Goal: Book appointment/travel/reservation

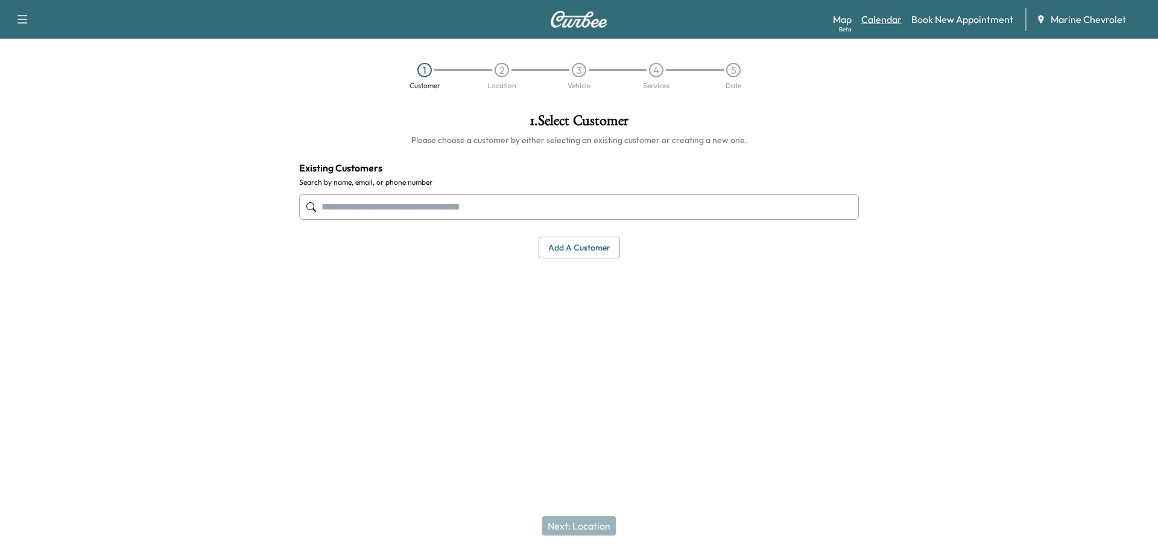
click at [877, 25] on link "Calendar" at bounding box center [881, 19] width 40 height 14
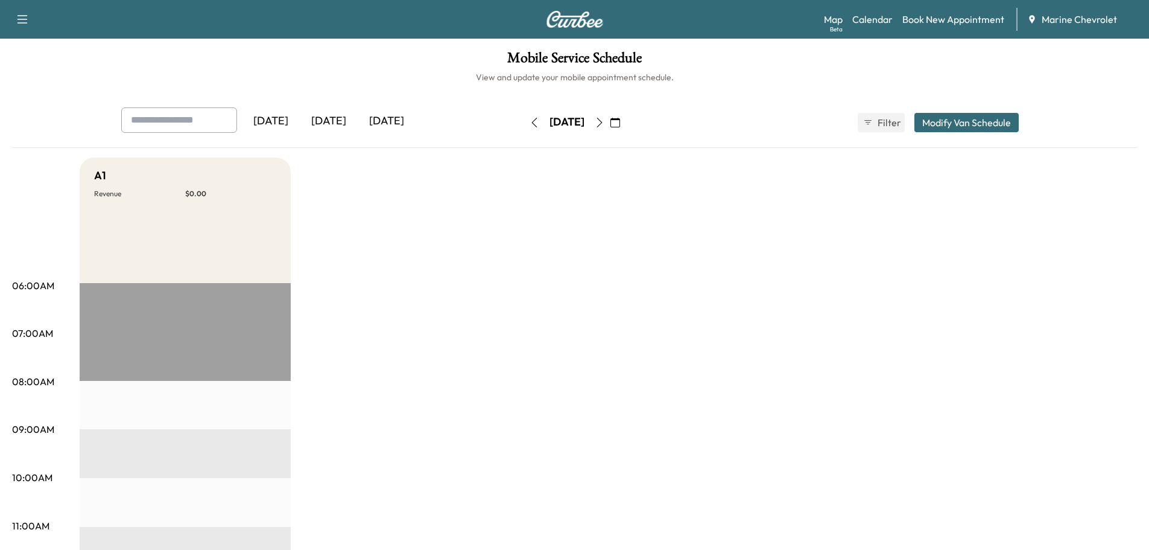
click at [610, 123] on button "button" at bounding box center [599, 122] width 21 height 19
click at [604, 126] on icon "button" at bounding box center [600, 123] width 10 height 10
click at [604, 124] on icon "button" at bounding box center [600, 123] width 10 height 10
click at [604, 120] on icon "button" at bounding box center [600, 123] width 10 height 10
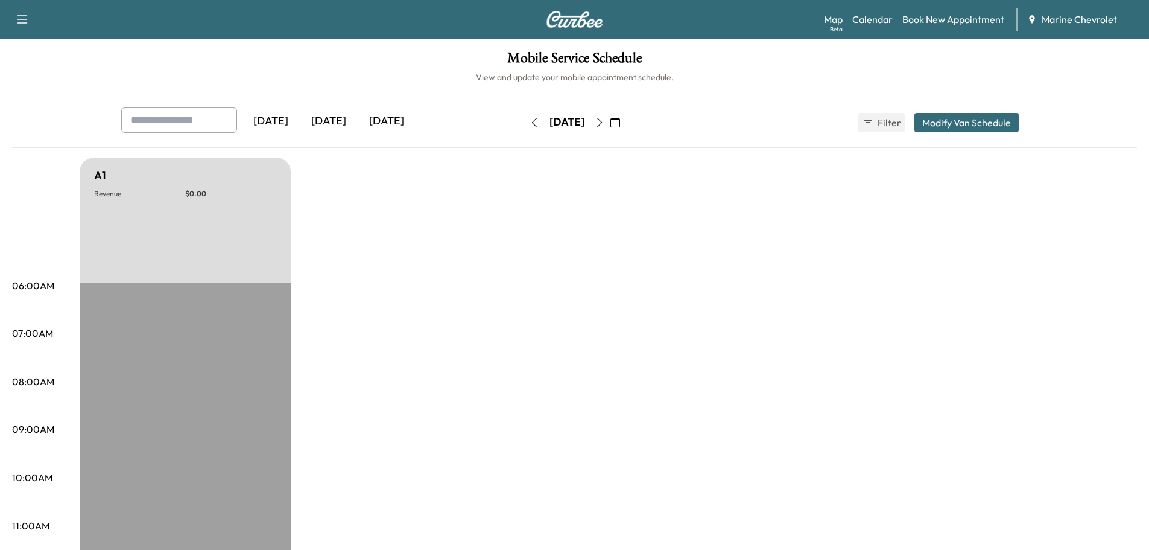
click at [610, 121] on button "button" at bounding box center [599, 122] width 21 height 19
click at [530, 124] on icon "button" at bounding box center [535, 123] width 10 height 10
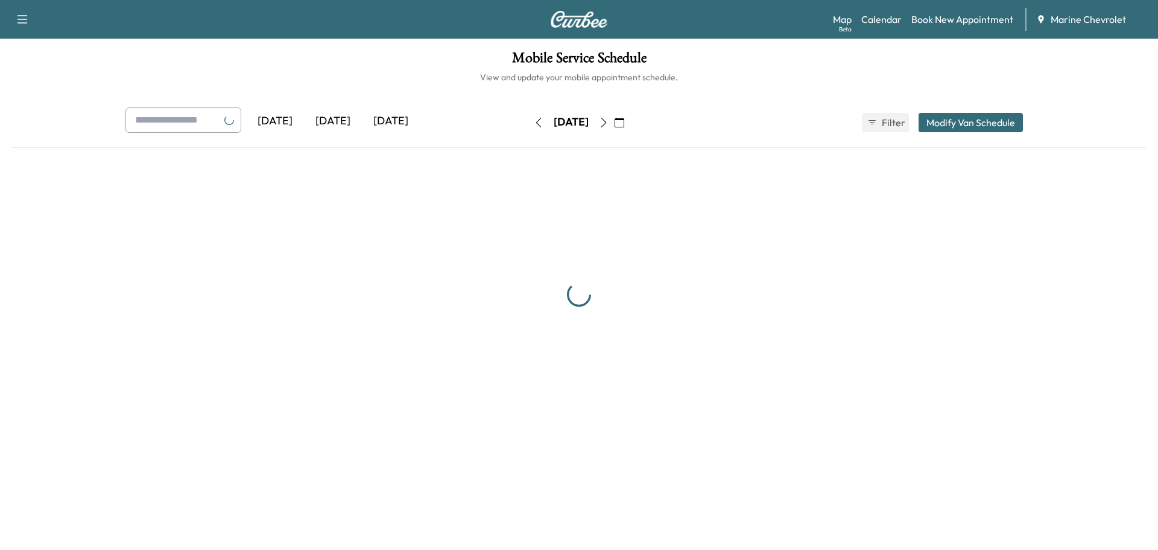
click at [536, 124] on icon "button" at bounding box center [538, 123] width 5 height 10
click at [528, 124] on button "button" at bounding box center [538, 122] width 21 height 19
click at [534, 124] on icon "button" at bounding box center [539, 123] width 10 height 10
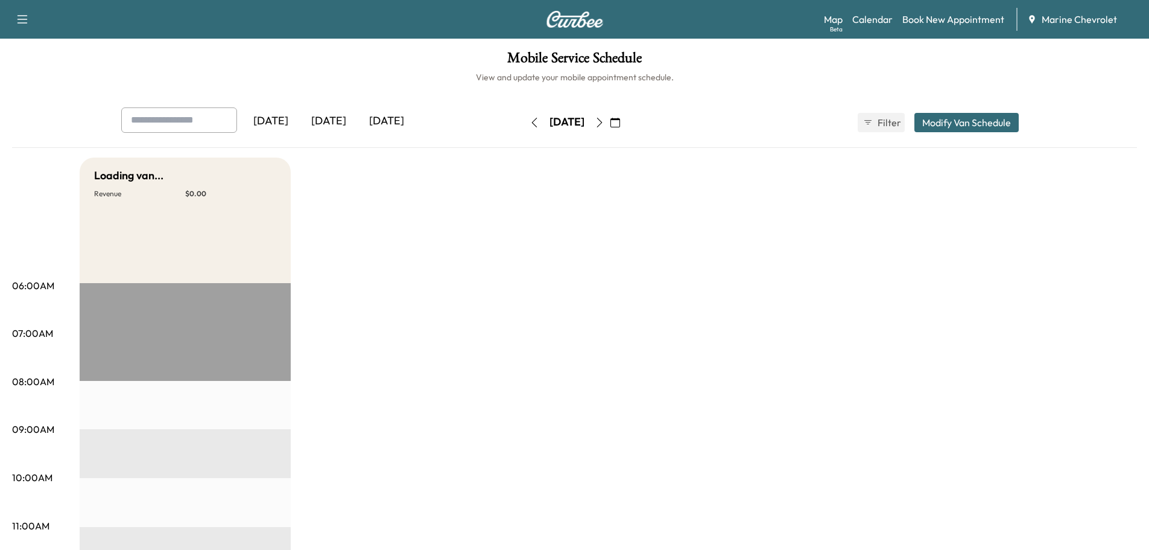
click at [524, 124] on button "button" at bounding box center [534, 122] width 21 height 19
click at [530, 124] on icon "button" at bounding box center [535, 123] width 10 height 10
